Goal: Task Accomplishment & Management: Complete application form

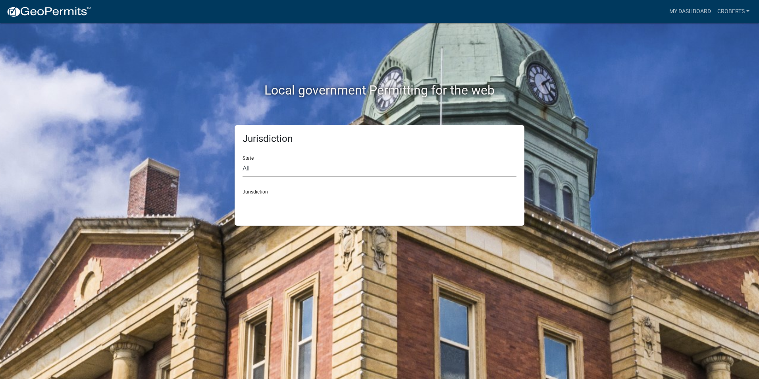
click at [264, 172] on select "All [US_STATE] [US_STATE] [US_STATE] [US_STATE] [US_STATE] [US_STATE] [US_STATE…" at bounding box center [380, 168] width 274 height 16
select select "[US_STATE]"
click at [243, 160] on select "All [US_STATE] [US_STATE] [US_STATE] [US_STATE] [US_STATE] [US_STATE] [US_STATE…" at bounding box center [380, 168] width 274 height 16
drag, startPoint x: 264, startPoint y: 178, endPoint x: 260, endPoint y: 204, distance: 26.4
click at [260, 204] on select "[GEOGRAPHIC_DATA], [US_STATE][PERSON_NAME][GEOGRAPHIC_DATA], [US_STATE][PERSON_…" at bounding box center [380, 202] width 274 height 16
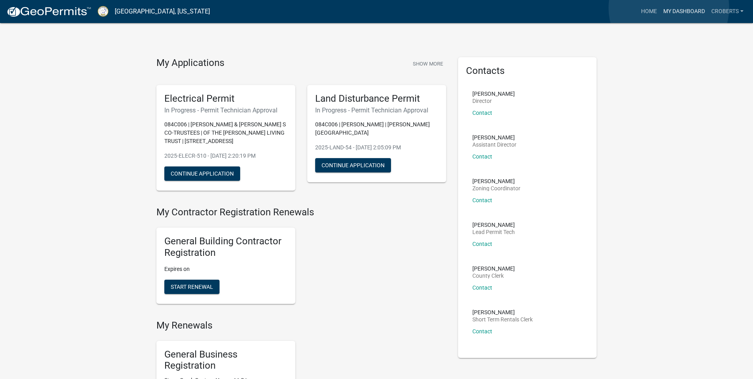
click at [669, 8] on link "My Dashboard" at bounding box center [684, 11] width 48 height 15
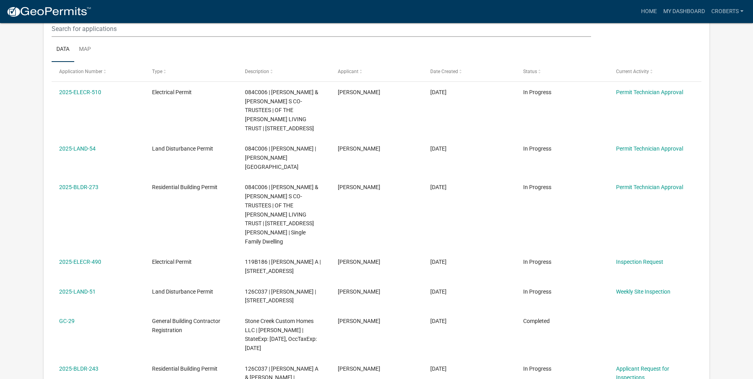
scroll to position [124, 0]
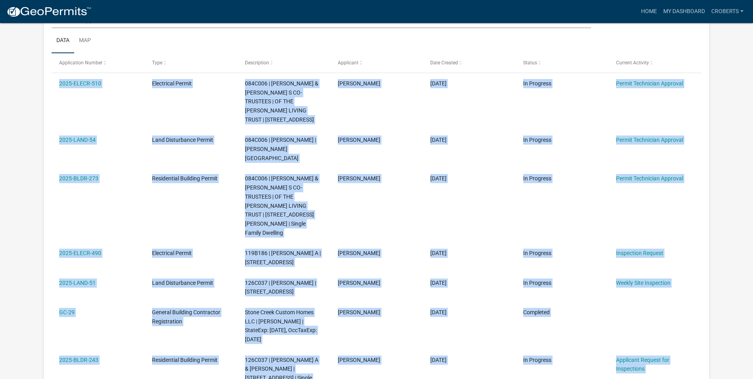
drag, startPoint x: 751, startPoint y: 65, endPoint x: 752, endPoint y: 84, distance: 18.7
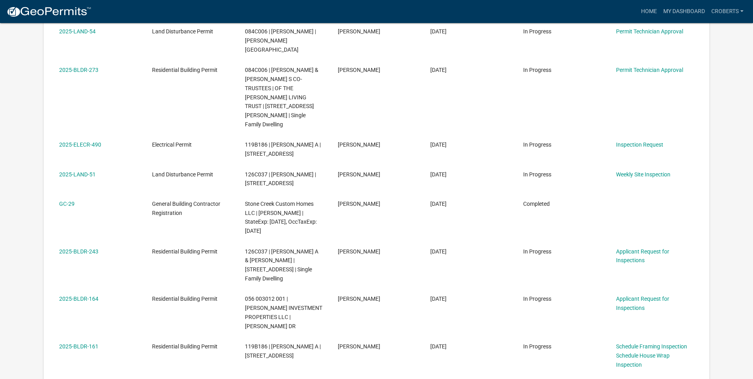
scroll to position [241, 0]
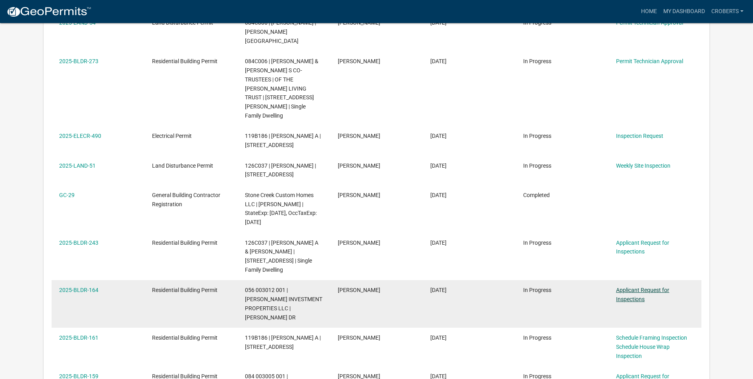
click at [621, 287] on link "Applicant Request for Inspections" at bounding box center [642, 294] width 53 height 15
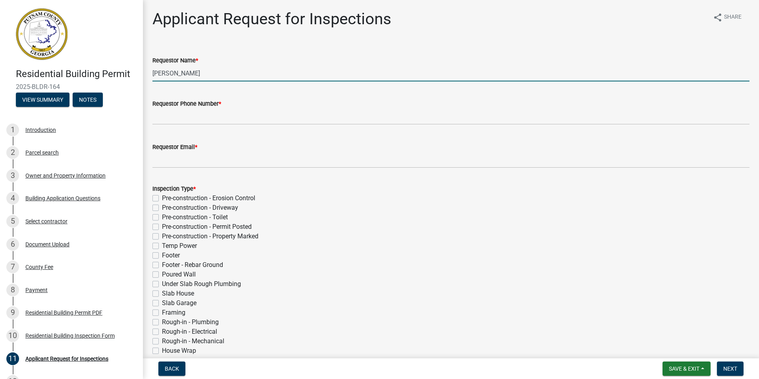
click at [202, 75] on input "[PERSON_NAME]" at bounding box center [450, 73] width 597 height 16
type input "C"
type input "[PERSON_NAME]"
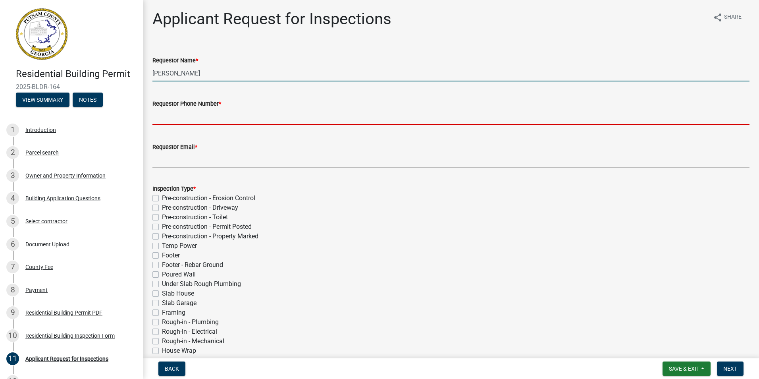
type input "7064730170"
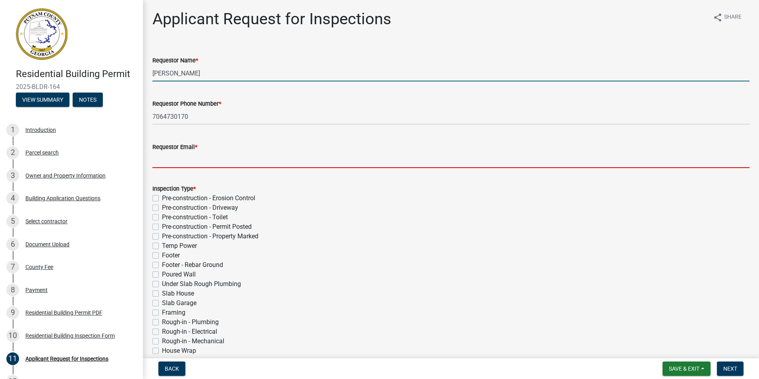
type input "[EMAIL_ADDRESS][DOMAIN_NAME]"
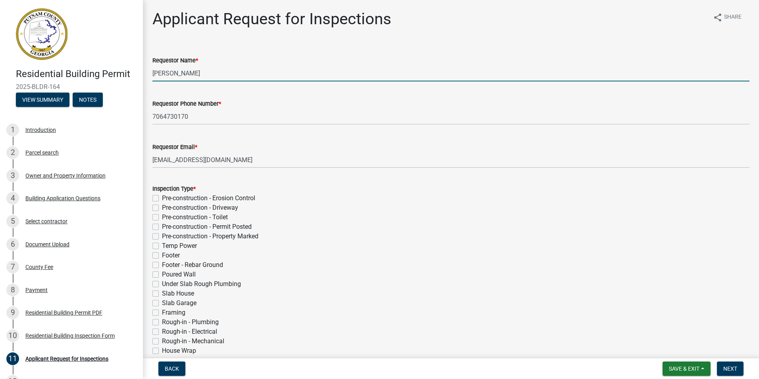
select select "9"
select select "2025"
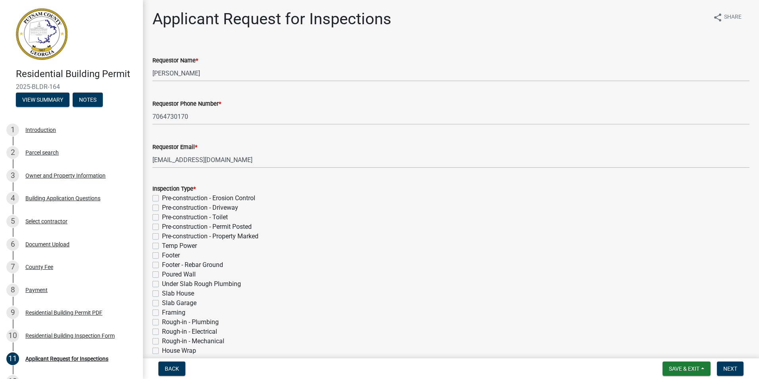
scroll to position [252, 0]
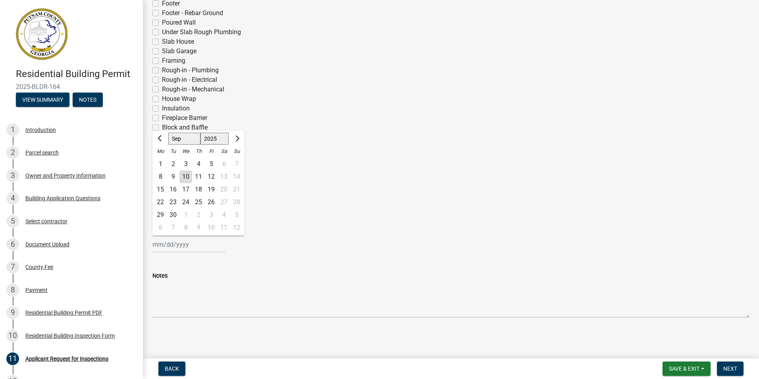
click at [186, 179] on div "10" at bounding box center [185, 176] width 13 height 13
type input "[DATE]"
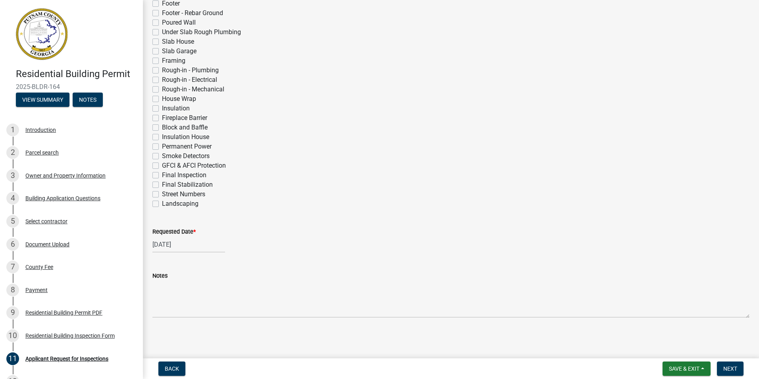
click at [162, 41] on label "Slab House" at bounding box center [178, 42] width 32 height 10
click at [162, 41] on input "Slab House" at bounding box center [164, 39] width 5 height 5
checkbox input "true"
checkbox input "false"
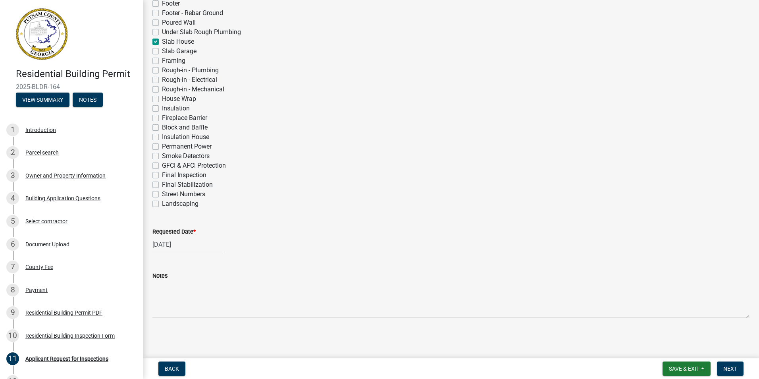
checkbox input "false"
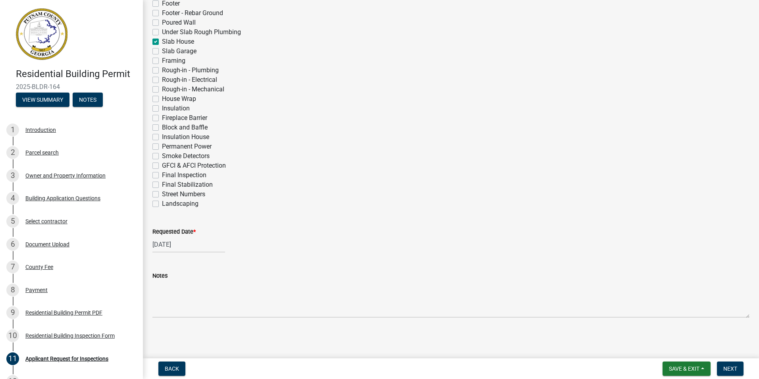
checkbox input "false"
checkbox input "true"
checkbox input "false"
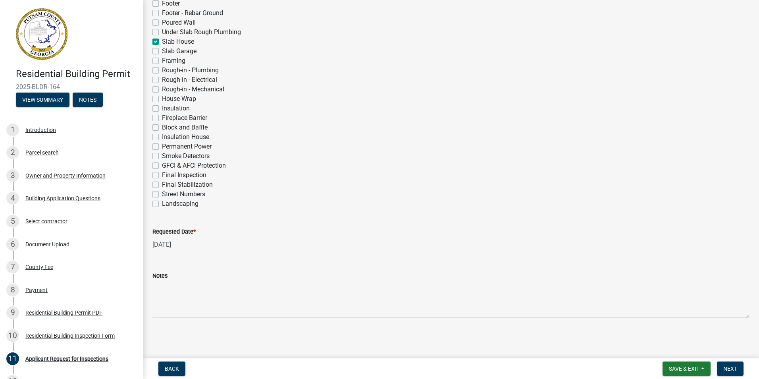
checkbox input "false"
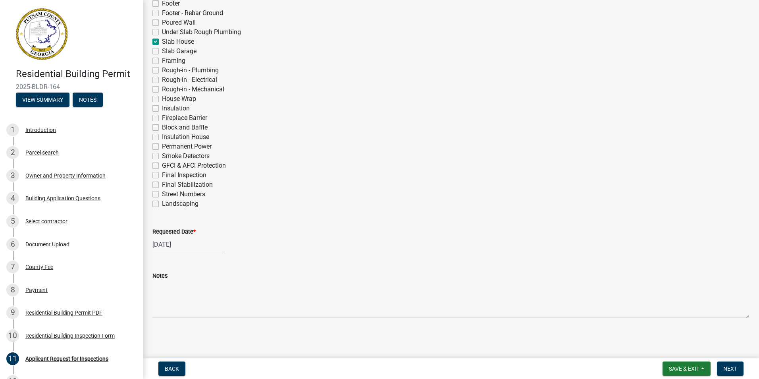
checkbox input "false"
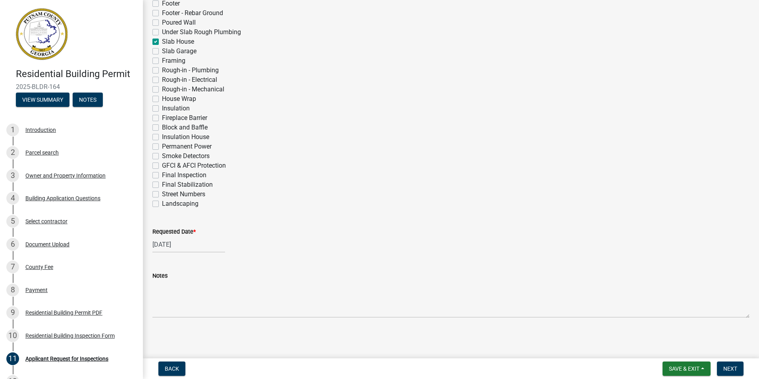
checkbox input "false"
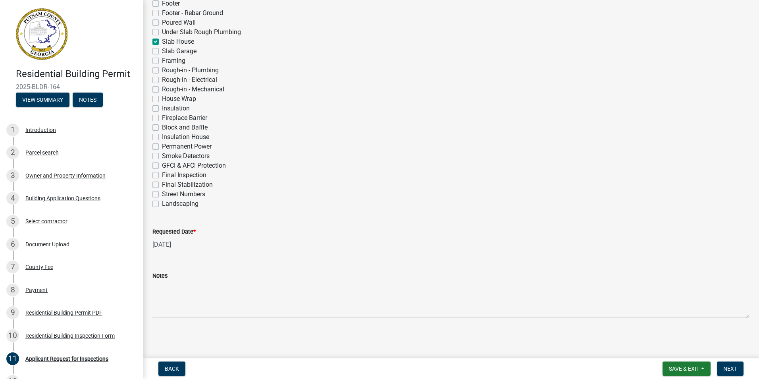
checkbox input "false"
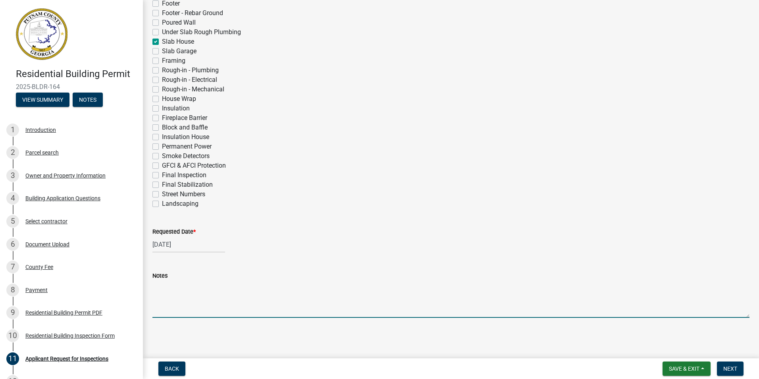
click at [191, 314] on textarea "Notes" at bounding box center [450, 298] width 597 height 37
type textarea "Please Schedule Inspectiopn for [DATE], Thanks, Chip"
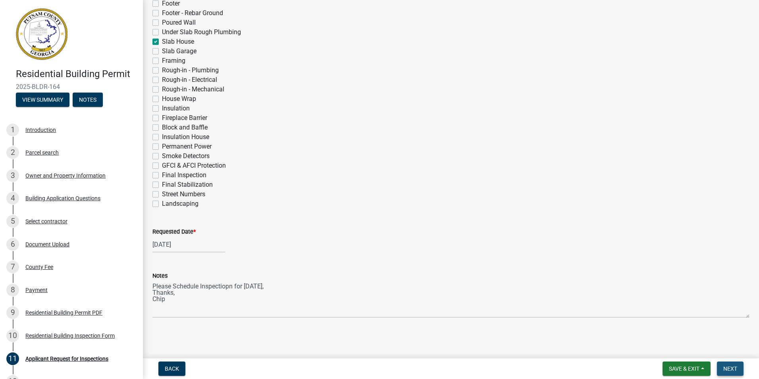
click at [729, 369] on span "Next" at bounding box center [730, 368] width 14 height 6
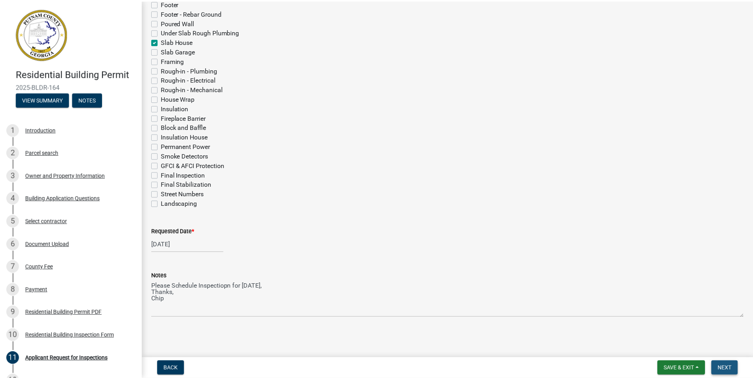
scroll to position [0, 0]
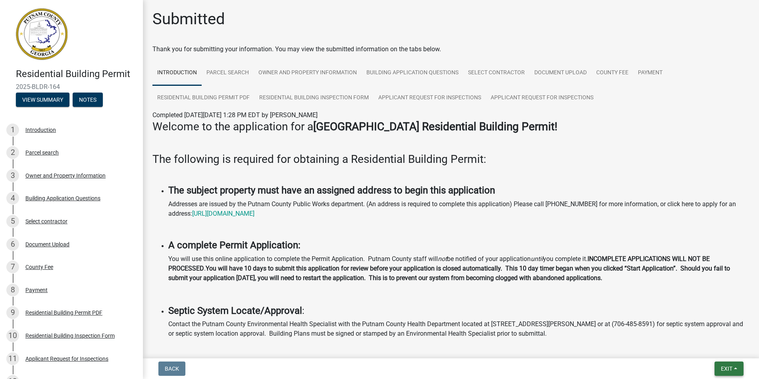
click at [718, 364] on button "Exit" at bounding box center [729, 368] width 29 height 14
click at [715, 348] on button "Save & Exit" at bounding box center [712, 347] width 64 height 19
